Goal: Task Accomplishment & Management: Manage account settings

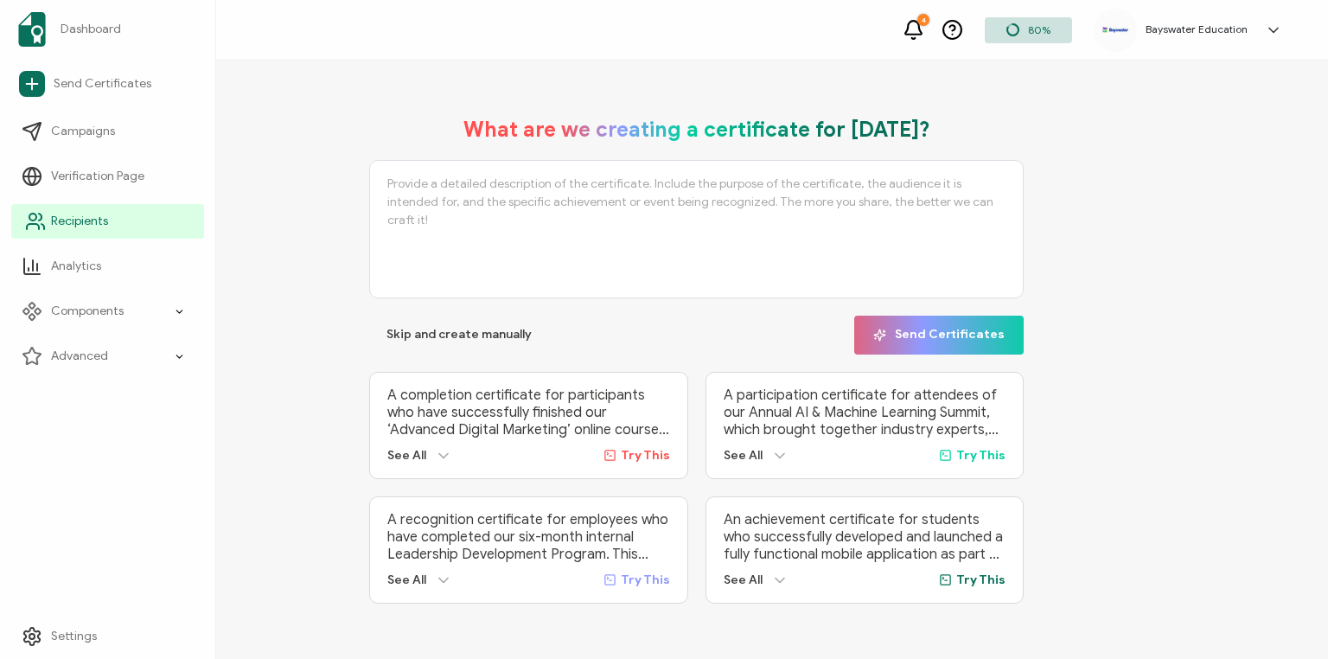
click at [33, 224] on icon at bounding box center [33, 226] width 12 height 5
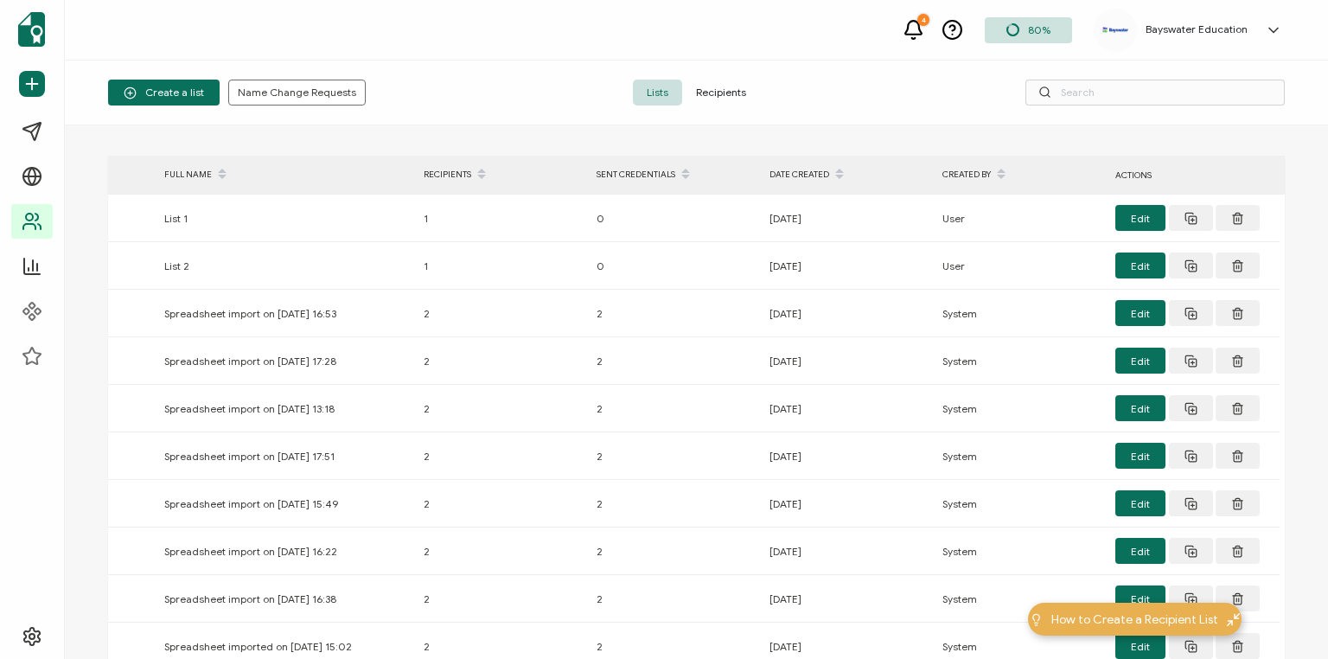
click at [724, 92] on span "Recipients" at bounding box center [721, 93] width 78 height 26
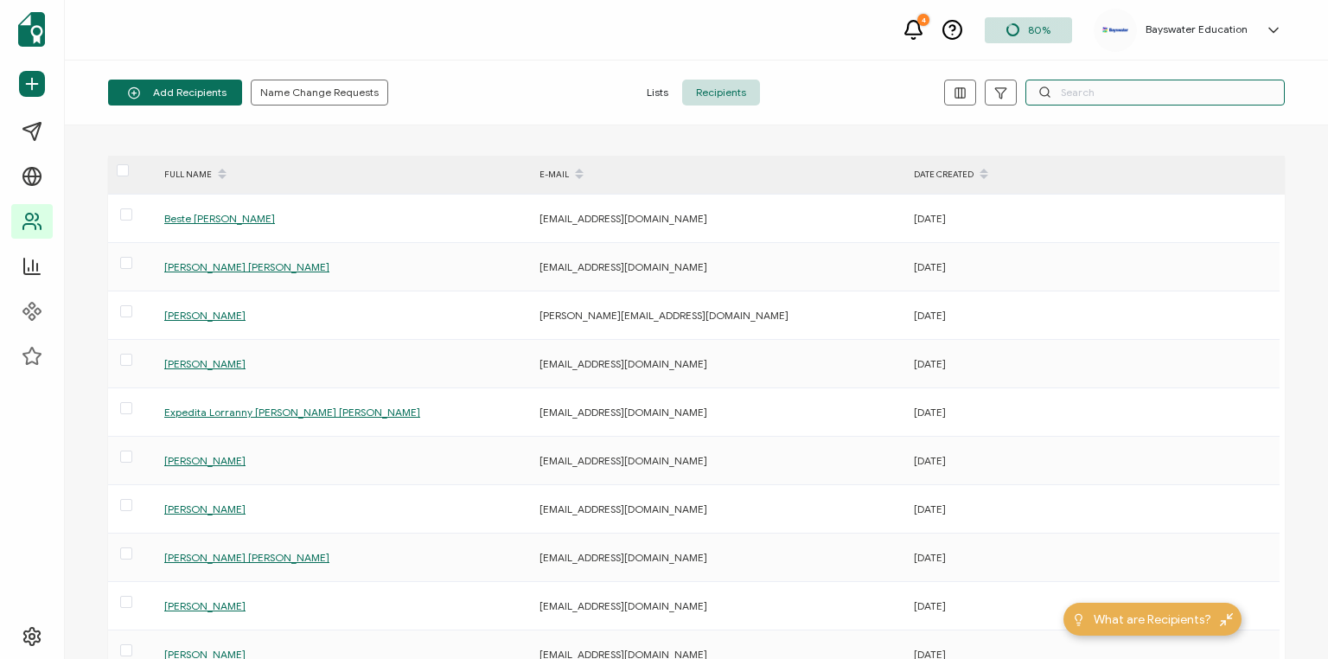
click at [1066, 90] on input "text" at bounding box center [1155, 93] width 259 height 26
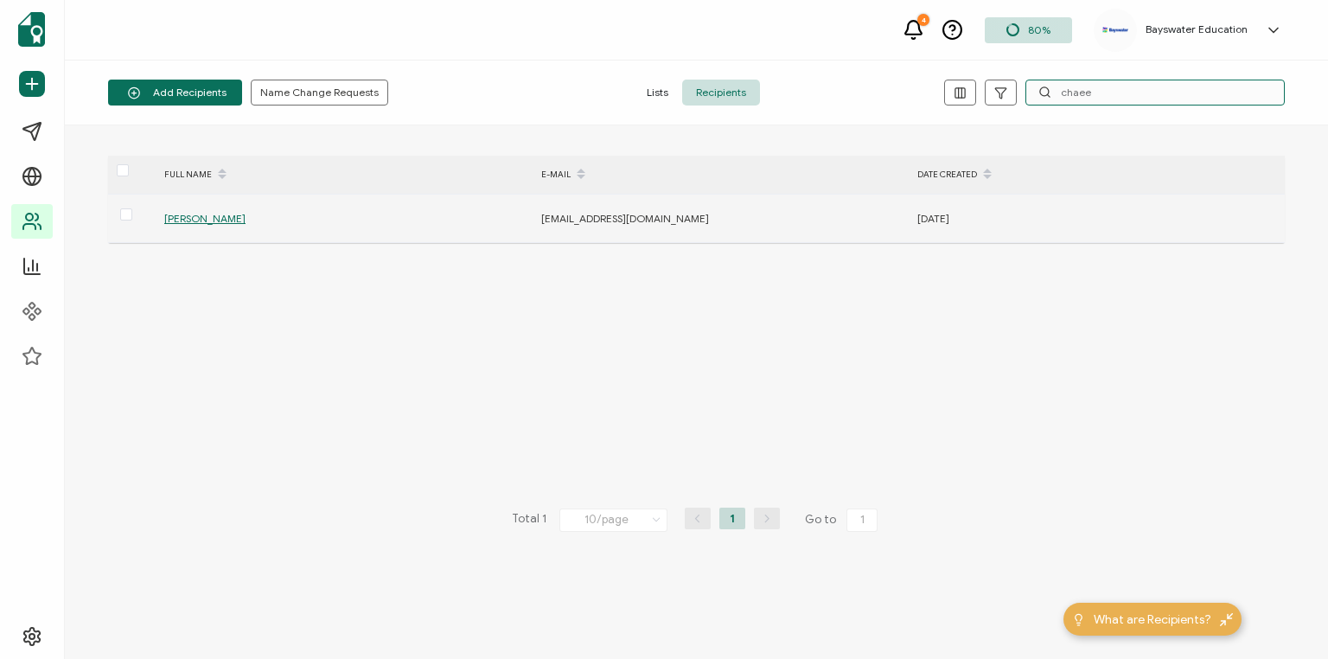
type input "chaee"
click at [195, 218] on span "[PERSON_NAME]" at bounding box center [204, 218] width 81 height 13
